Goal: Information Seeking & Learning: Learn about a topic

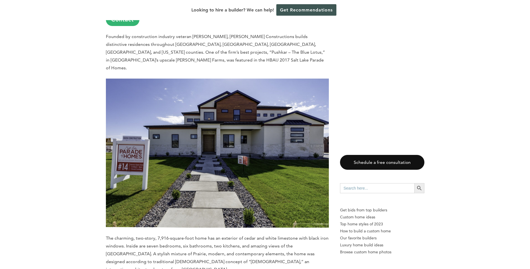
scroll to position [447, 0]
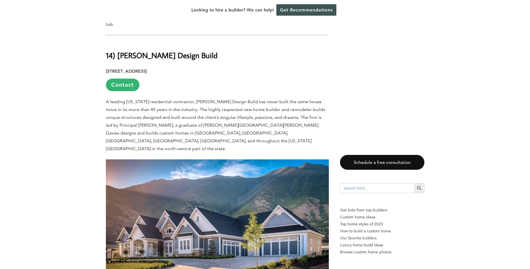
scroll to position [754, 0]
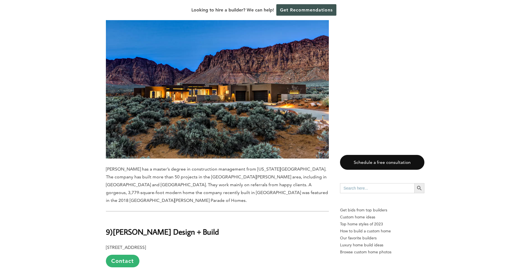
scroll to position [2216, 0]
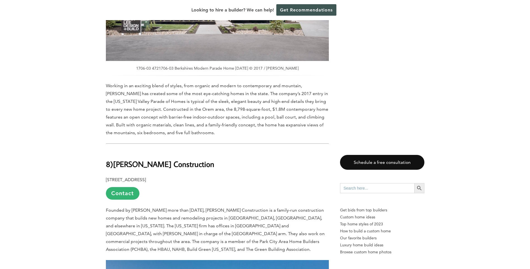
scroll to position [2607, 0]
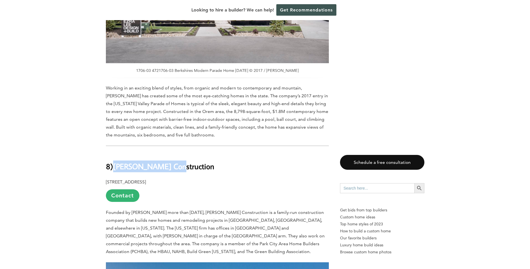
drag, startPoint x: 115, startPoint y: 63, endPoint x: 172, endPoint y: 63, distance: 56.4
click at [172, 161] on b "[PERSON_NAME] Construction" at bounding box center [163, 166] width 101 height 10
copy b "[PERSON_NAME] Construction"
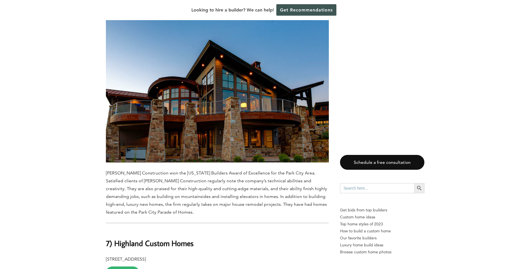
scroll to position [2886, 0]
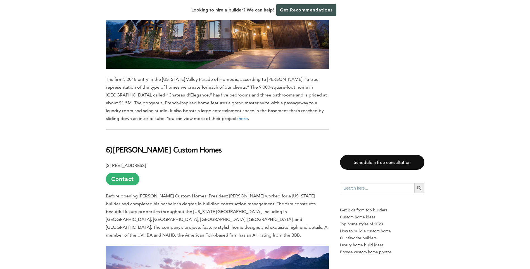
scroll to position [3305, 0]
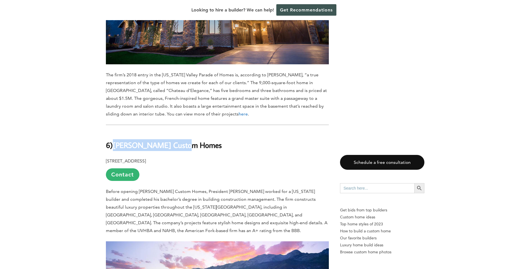
drag, startPoint x: 116, startPoint y: 25, endPoint x: 193, endPoint y: 25, distance: 77.0
click at [193, 140] on b "[PERSON_NAME] Custom Homes" at bounding box center [167, 145] width 109 height 10
drag, startPoint x: 193, startPoint y: 25, endPoint x: 186, endPoint y: 29, distance: 8.3
copy b "[PERSON_NAME] Custom Homes"
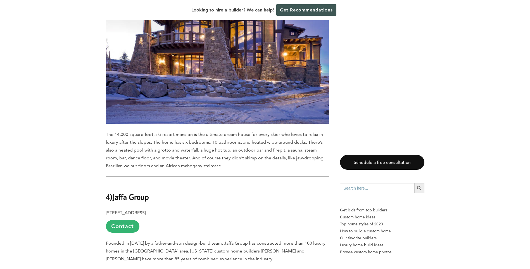
scroll to position [3891, 0]
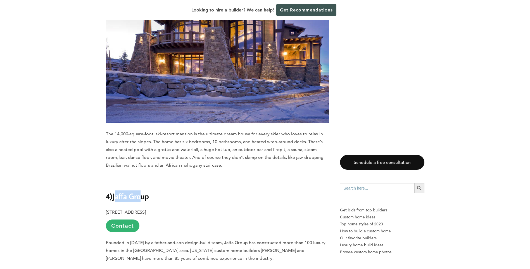
drag, startPoint x: 116, startPoint y: 65, endPoint x: 141, endPoint y: 65, distance: 25.4
click at [141, 191] on b "Jaffa Group" at bounding box center [130, 196] width 36 height 10
drag, startPoint x: 141, startPoint y: 65, endPoint x: 114, endPoint y: 65, distance: 27.4
click at [114, 183] on h2 "4) Jaffa Group" at bounding box center [217, 192] width 223 height 19
copy b "Jaffa Group"
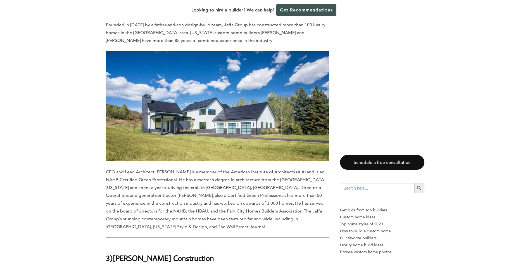
scroll to position [4114, 0]
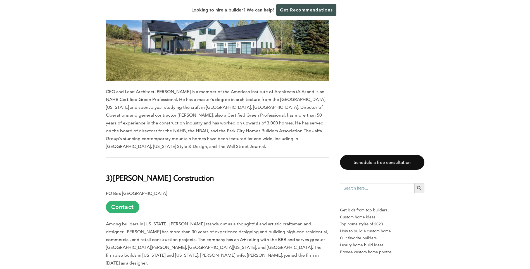
scroll to position [4198, 0]
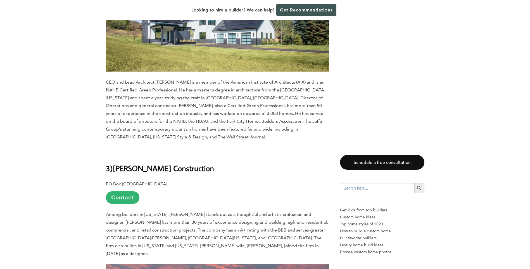
drag, startPoint x: 116, startPoint y: 27, endPoint x: 208, endPoint y: 32, distance: 92.5
click at [208, 163] on b "[PERSON_NAME] Construction" at bounding box center [163, 168] width 101 height 10
drag, startPoint x: 208, startPoint y: 32, endPoint x: 205, endPoint y: 29, distance: 4.0
copy b "[PERSON_NAME] Construction"
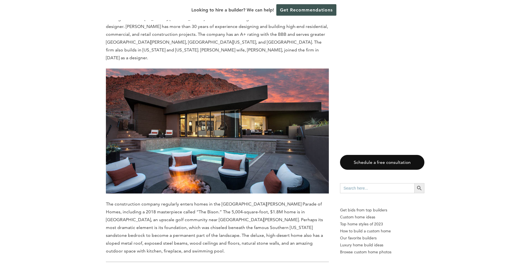
scroll to position [4422, 0]
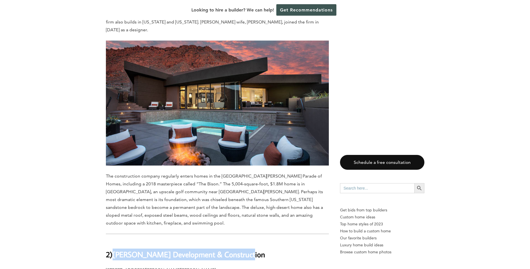
drag, startPoint x: 115, startPoint y: 98, endPoint x: 241, endPoint y: 99, distance: 126.2
click at [241, 249] on b "[PERSON_NAME] Development & Construction" at bounding box center [188, 254] width 152 height 10
copy b "[PERSON_NAME] Development & Construction"
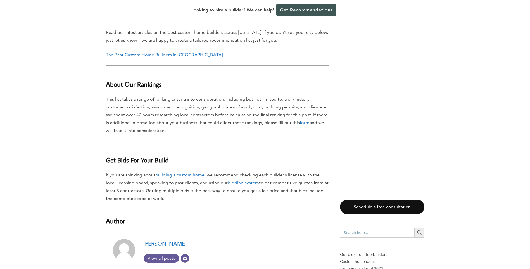
scroll to position [5357, 0]
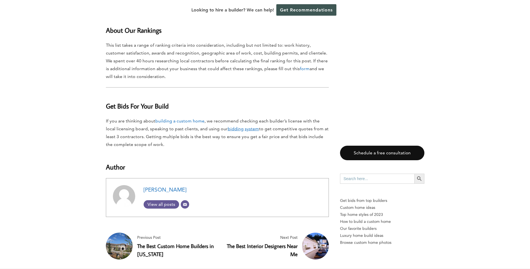
click at [156, 242] on link "The Best Custom Home Builders in [US_STATE]" at bounding box center [175, 249] width 76 height 15
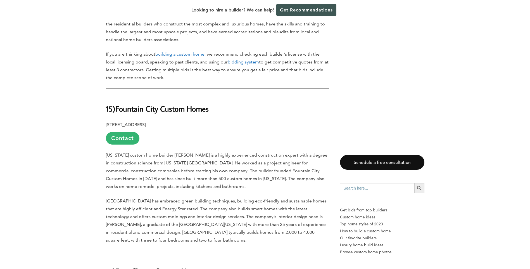
scroll to position [391, 0]
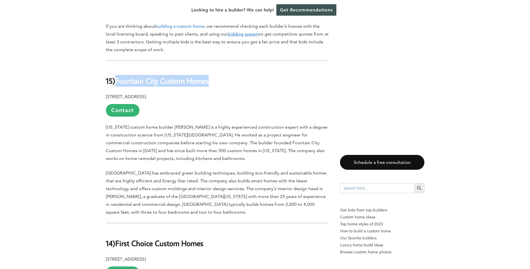
drag, startPoint x: 118, startPoint y: 75, endPoint x: 210, endPoint y: 74, distance: 92.1
click at [209, 76] on b "Fountain City Custom Homes" at bounding box center [161, 81] width 93 height 10
copy b "Fountain City Custom Homes"
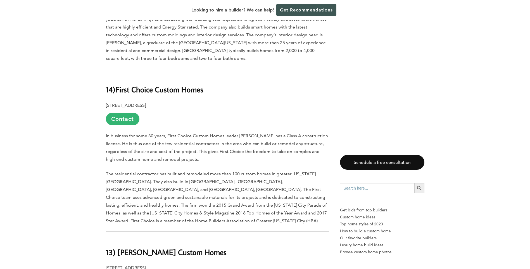
scroll to position [558, 0]
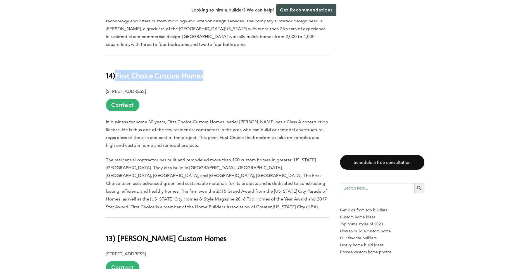
drag, startPoint x: 208, startPoint y: 69, endPoint x: 118, endPoint y: 71, distance: 90.5
click at [118, 71] on h2 "14) First Choice Custom Homes" at bounding box center [217, 71] width 223 height 19
drag, startPoint x: 118, startPoint y: 71, endPoint x: 167, endPoint y: 69, distance: 49.7
copy b "First Choice Custom Homes"
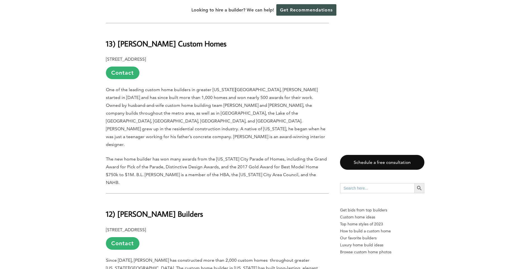
scroll to position [754, 0]
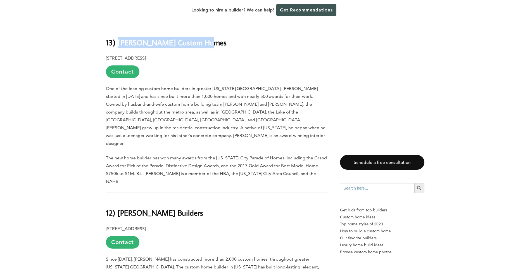
drag, startPoint x: 118, startPoint y: 25, endPoint x: 197, endPoint y: 27, distance: 79.9
click at [197, 37] on b "13) B.L. Rieke Custom Homes" at bounding box center [166, 42] width 121 height 10
copy b "B.L. Rieke Custom Homes"
click at [221, 199] on h2 "12) Don Julian Builders" at bounding box center [217, 208] width 223 height 19
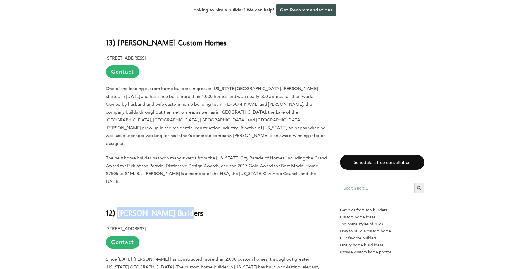
drag, startPoint x: 119, startPoint y: 174, endPoint x: 179, endPoint y: 173, distance: 60.9
click at [179, 199] on h2 "12) Don Julian Builders" at bounding box center [217, 208] width 223 height 19
drag, startPoint x: 179, startPoint y: 173, endPoint x: 169, endPoint y: 174, distance: 10.7
copy b "Don Julian Builders"
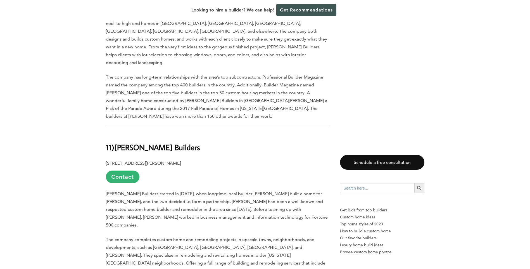
scroll to position [1005, 0]
drag, startPoint x: 187, startPoint y: 92, endPoint x: 118, endPoint y: 94, distance: 69.3
click at [118, 142] on b "Forner-La Voy Builders" at bounding box center [157, 147] width 86 height 10
drag, startPoint x: 118, startPoint y: 94, endPoint x: 135, endPoint y: 95, distance: 17.6
copy b "Forner-La Voy Builders"
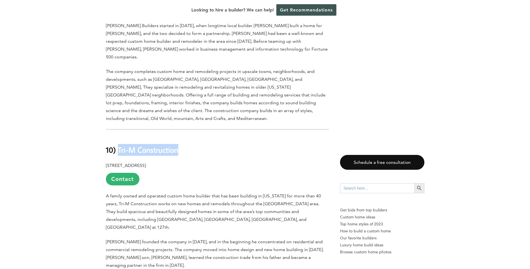
drag, startPoint x: 118, startPoint y: 79, endPoint x: 178, endPoint y: 80, distance: 59.5
click at [178, 145] on b "10) Tri-M Construction" at bounding box center [142, 150] width 72 height 10
drag, startPoint x: 178, startPoint y: 80, endPoint x: 171, endPoint y: 82, distance: 7.5
copy b "Tri-M Construction"
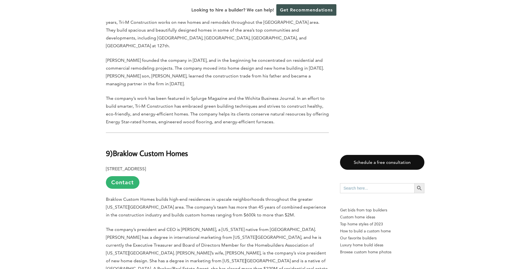
scroll to position [1396, 0]
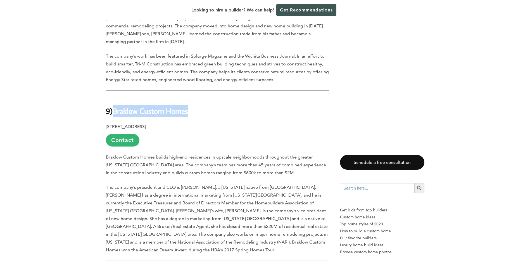
drag, startPoint x: 116, startPoint y: 33, endPoint x: 192, endPoint y: 34, distance: 76.2
click at [192, 97] on h2 "9) Braklow Custom Homes" at bounding box center [217, 106] width 223 height 19
drag, startPoint x: 192, startPoint y: 34, endPoint x: 186, endPoint y: 34, distance: 6.7
copy b "Braklow Custom Homes"
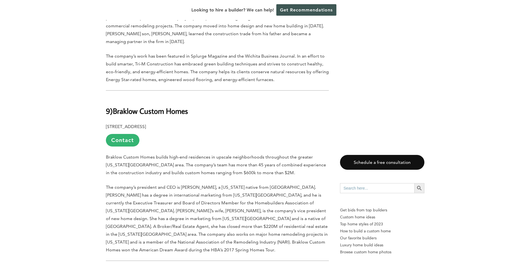
drag, startPoint x: 191, startPoint y: 196, endPoint x: 115, endPoint y: 195, distance: 75.9
copy b "Lambie Custom Homes"
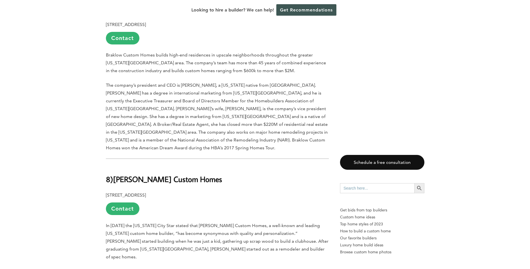
scroll to position [1591, 0]
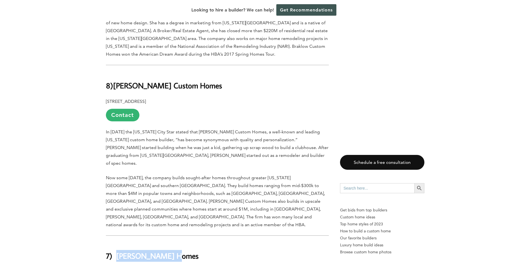
drag, startPoint x: 118, startPoint y: 154, endPoint x: 169, endPoint y: 152, distance: 51.1
click at [169, 250] on b "7) Cornelius Homes" at bounding box center [152, 255] width 93 height 10
drag, startPoint x: 169, startPoint y: 152, endPoint x: 165, endPoint y: 155, distance: 5.1
copy b "Cornelius Homes"
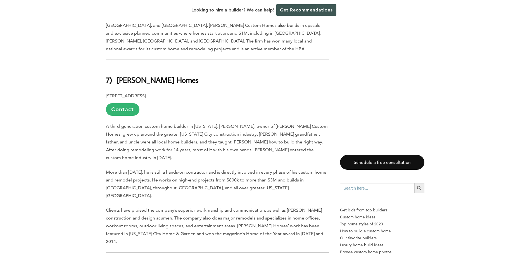
scroll to position [1786, 0]
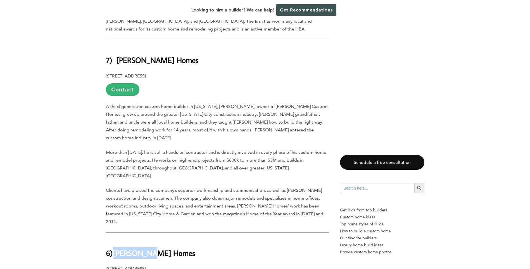
drag, startPoint x: 154, startPoint y: 128, endPoint x: 116, endPoint y: 127, distance: 37.4
click at [116, 239] on h2 "6) Nies Homes" at bounding box center [217, 248] width 223 height 19
copy b "Nies Homes"
click at [76, 145] on div "Last updated on February 4th, 2025 at 04:49 pm With a deep roster of experience…" at bounding box center [265, 142] width 530 height 3287
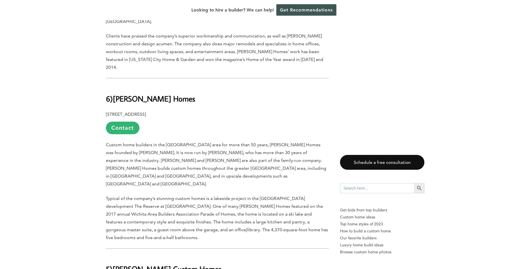
scroll to position [1954, 0]
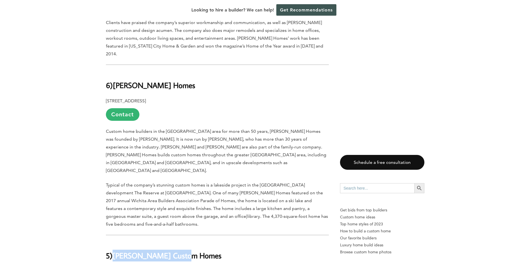
drag, startPoint x: 117, startPoint y: 123, endPoint x: 186, endPoint y: 124, distance: 69.5
click at [186, 241] on h2 "5) Willis Custom Homes" at bounding box center [217, 250] width 223 height 19
drag, startPoint x: 186, startPoint y: 124, endPoint x: 181, endPoint y: 124, distance: 5.3
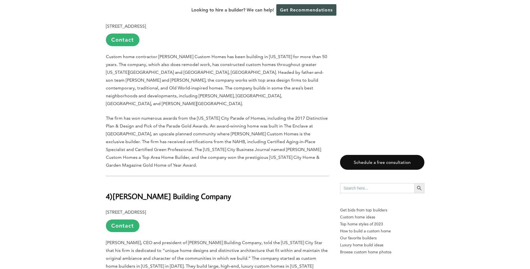
scroll to position [2205, 0]
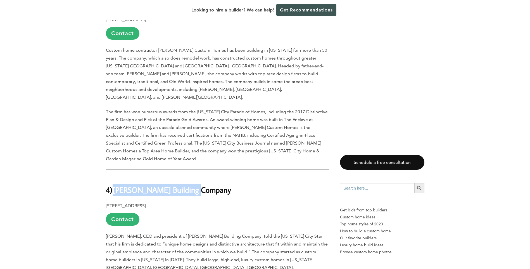
drag, startPoint x: 115, startPoint y: 42, endPoint x: 195, endPoint y: 42, distance: 79.3
click at [195, 185] on b "Larson Building Company" at bounding box center [171, 190] width 118 height 10
